Goal: Task Accomplishment & Management: Complete application form

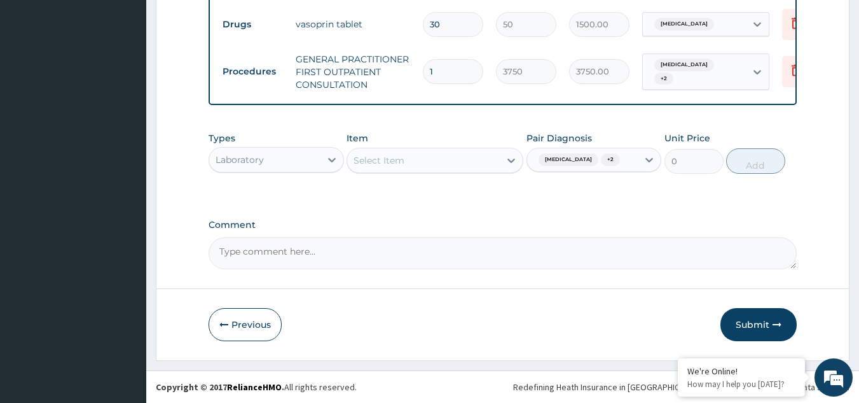
scroll to position [569, 0]
click at [677, 359] on em at bounding box center [678, 359] width 13 height 13
click at [757, 332] on button "Submit" at bounding box center [759, 324] width 76 height 33
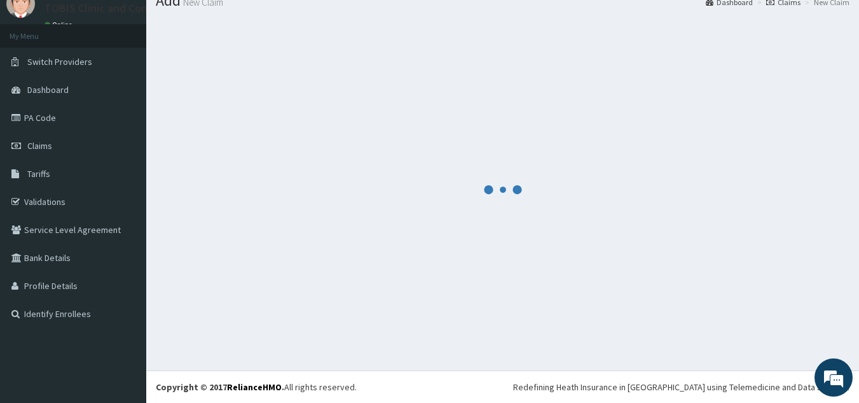
scroll to position [49, 0]
